Goal: Task Accomplishment & Management: Use online tool/utility

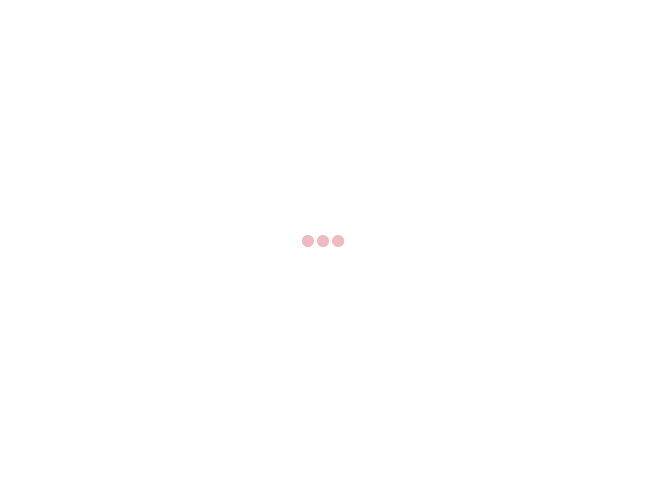
select select "US"
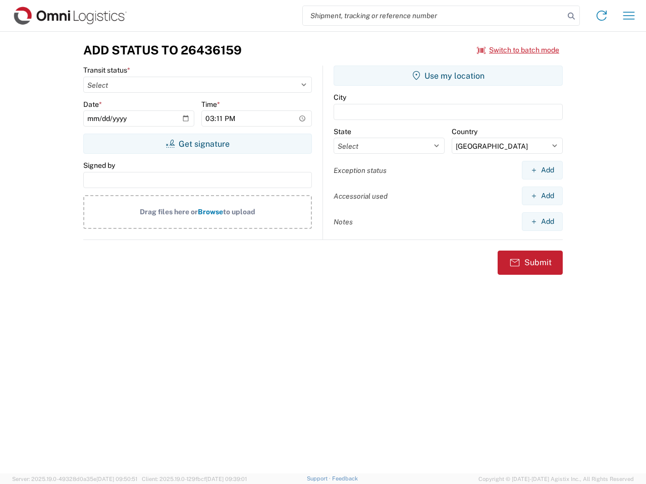
click at [433, 16] on input "search" at bounding box center [433, 15] width 261 height 19
click at [571, 16] on icon at bounding box center [571, 16] width 14 height 14
click at [601, 16] on icon at bounding box center [601, 16] width 16 height 16
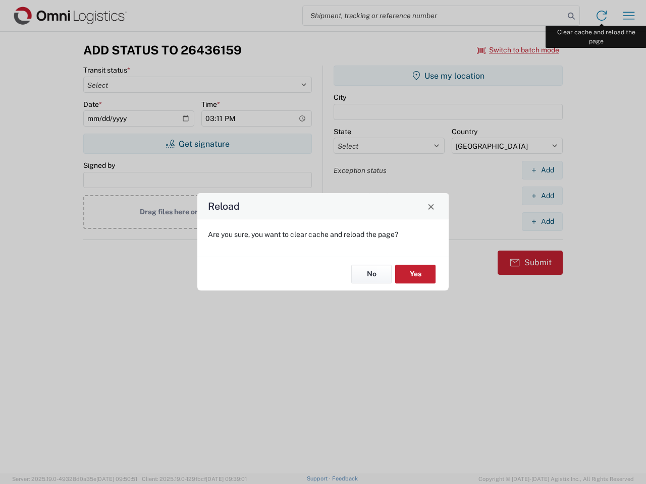
click at [628, 16] on div "Reload Are you sure, you want to clear cache and reload the page? No Yes" at bounding box center [323, 242] width 646 height 484
click at [518, 50] on div "Reload Are you sure, you want to clear cache and reload the page? No Yes" at bounding box center [323, 242] width 646 height 484
click at [197, 144] on div "Reload Are you sure, you want to clear cache and reload the page? No Yes" at bounding box center [323, 242] width 646 height 484
click at [448, 76] on div "Reload Are you sure, you want to clear cache and reload the page? No Yes" at bounding box center [323, 242] width 646 height 484
click at [542, 170] on div "Reload Are you sure, you want to clear cache and reload the page? No Yes" at bounding box center [323, 242] width 646 height 484
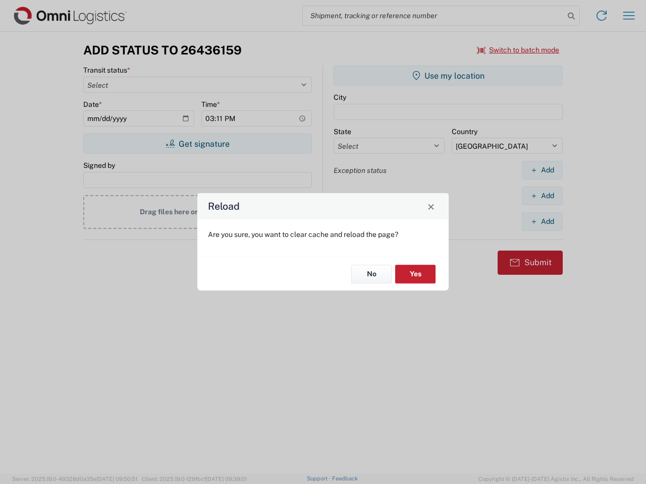
click at [542, 196] on div "Reload Are you sure, you want to clear cache and reload the page? No Yes" at bounding box center [323, 242] width 646 height 484
click at [542, 221] on div "Reload Are you sure, you want to clear cache and reload the page? No Yes" at bounding box center [323, 242] width 646 height 484
